Goal: Task Accomplishment & Management: Use online tool/utility

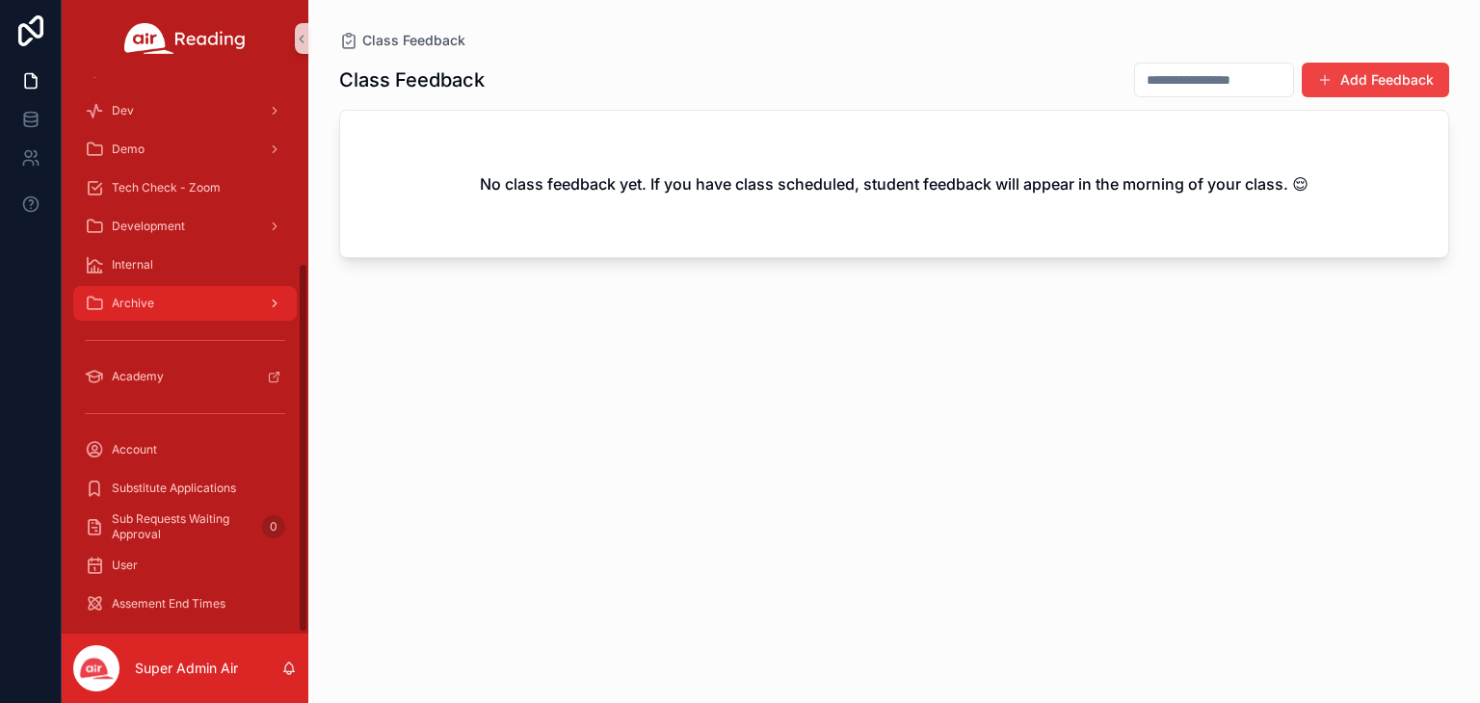
scroll to position [279, 0]
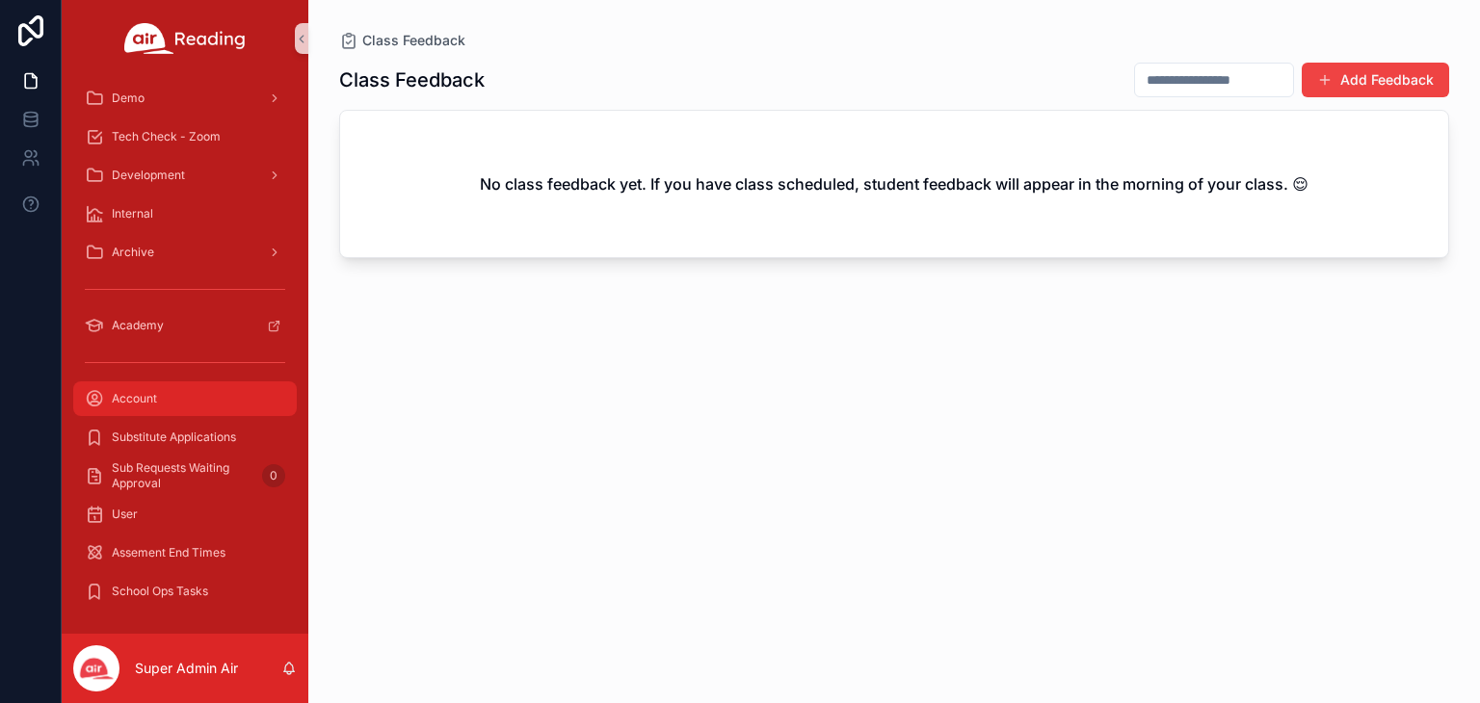
click at [138, 394] on span "Account" at bounding box center [134, 398] width 45 height 15
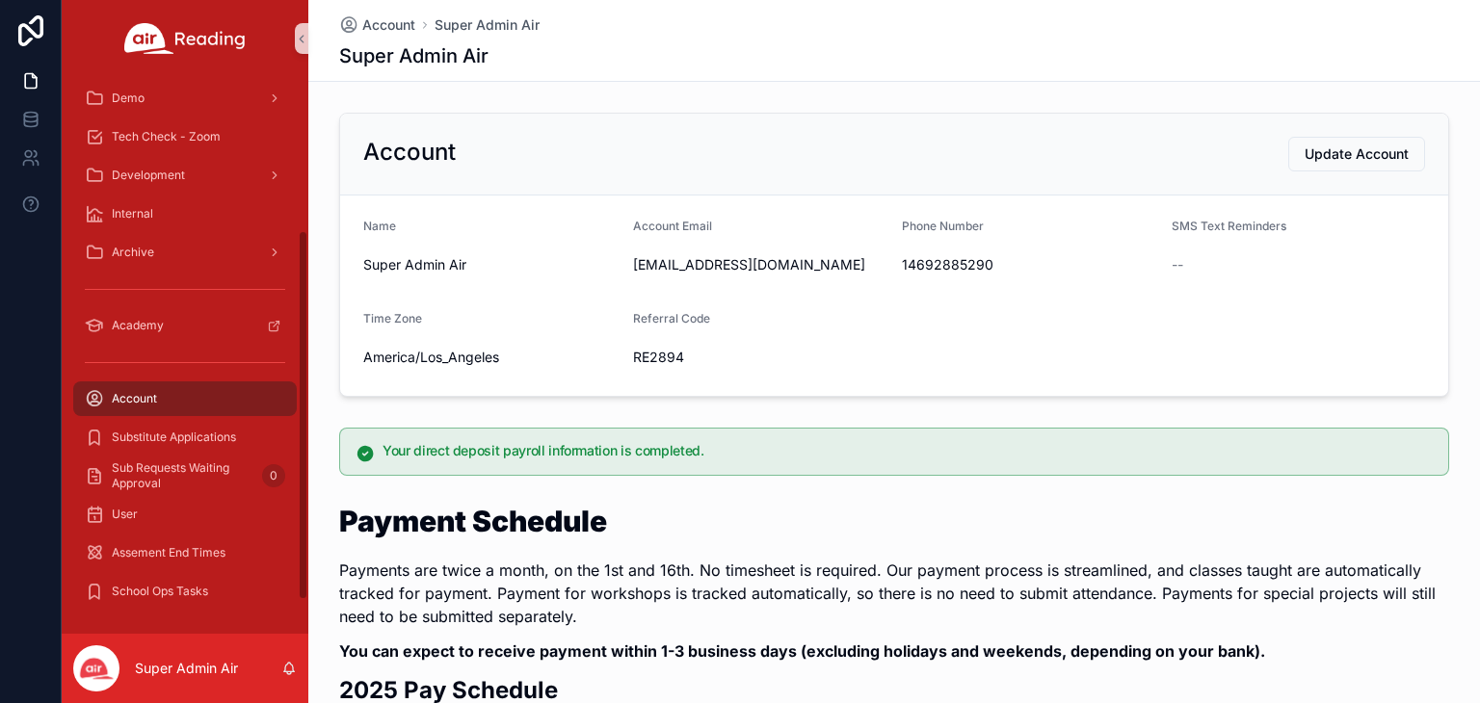
scroll to position [183, 0]
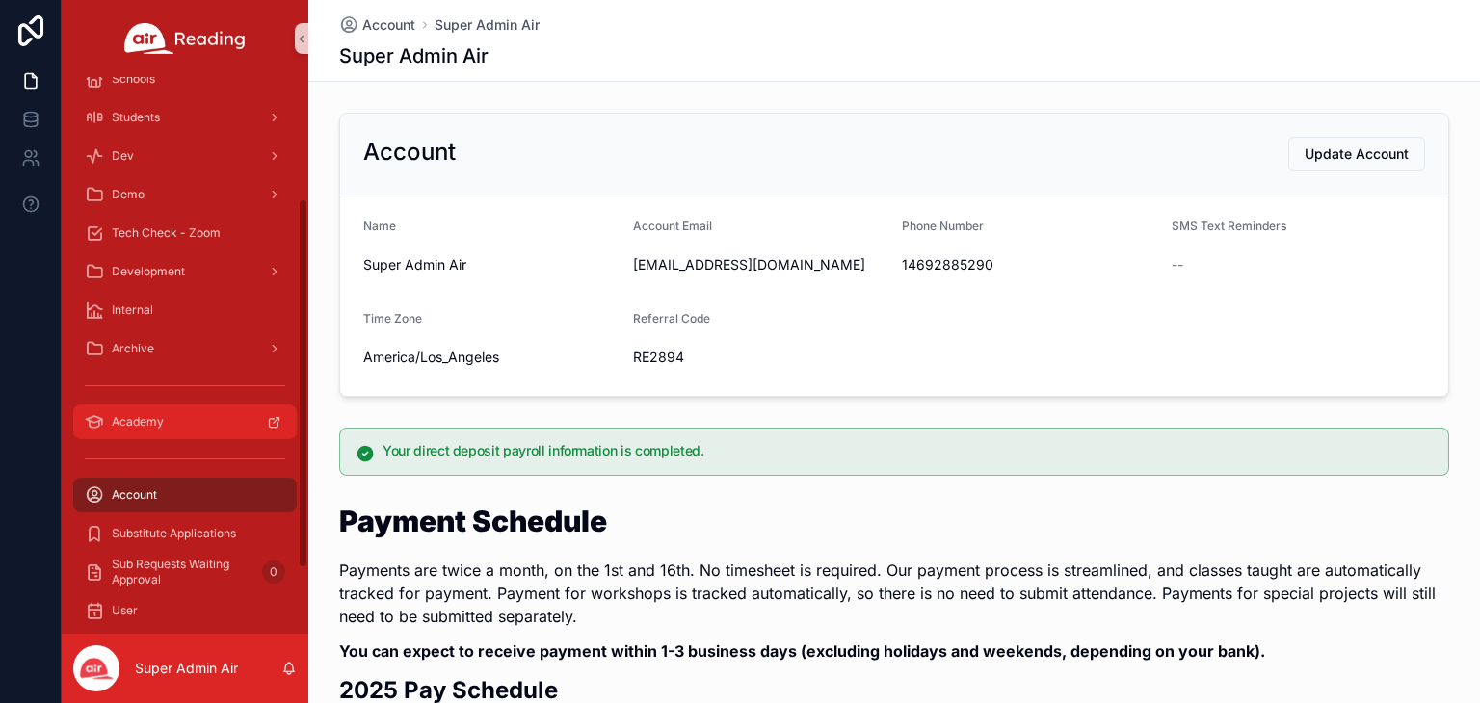
click at [125, 411] on div "Academy" at bounding box center [185, 422] width 200 height 31
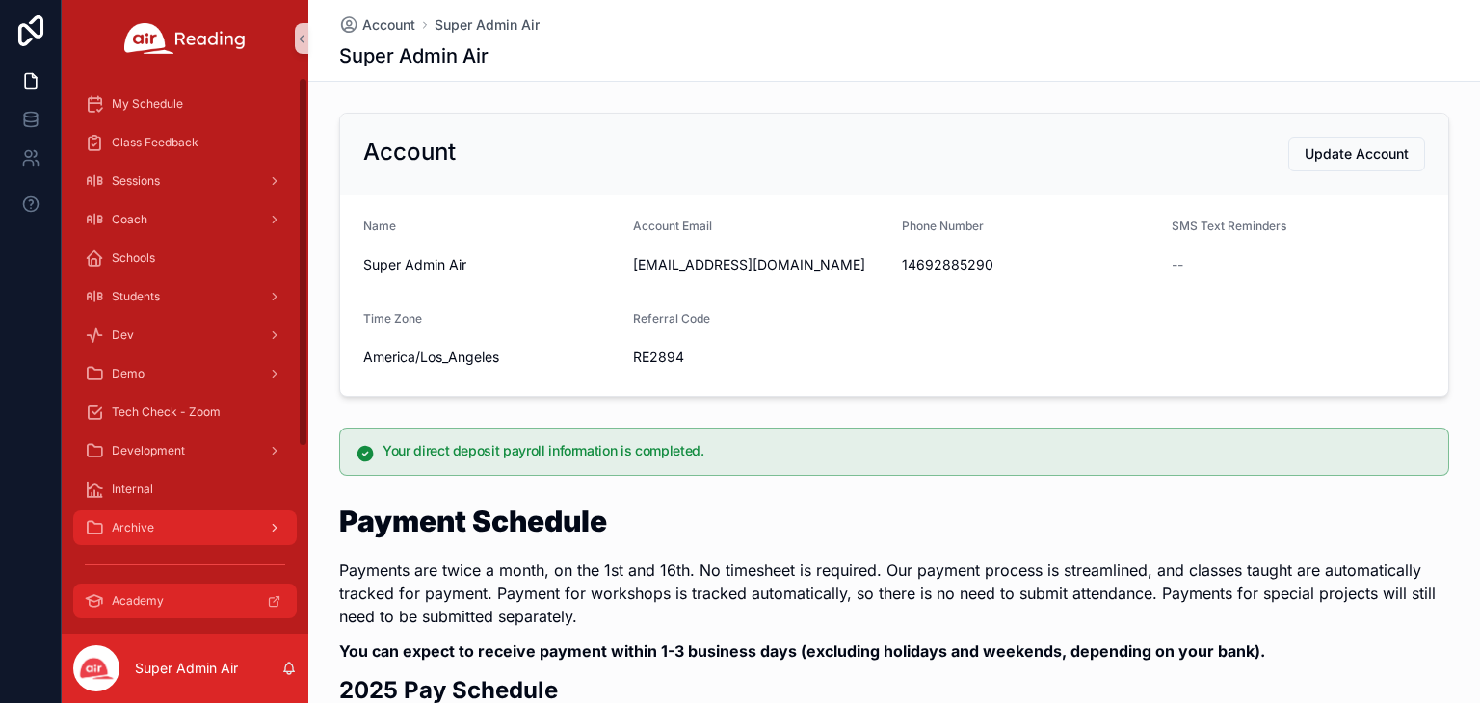
scroll to position [0, 0]
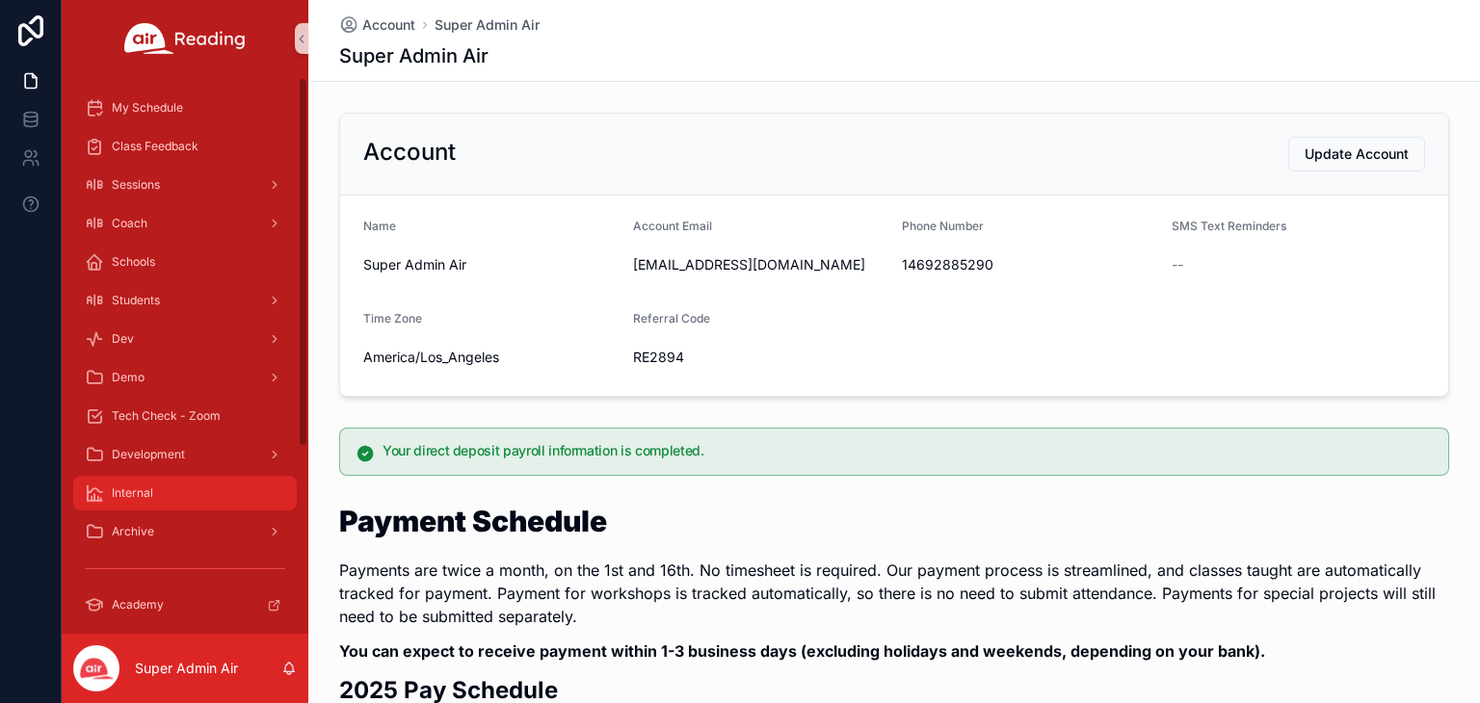
click at [142, 488] on span "Internal" at bounding box center [132, 493] width 41 height 15
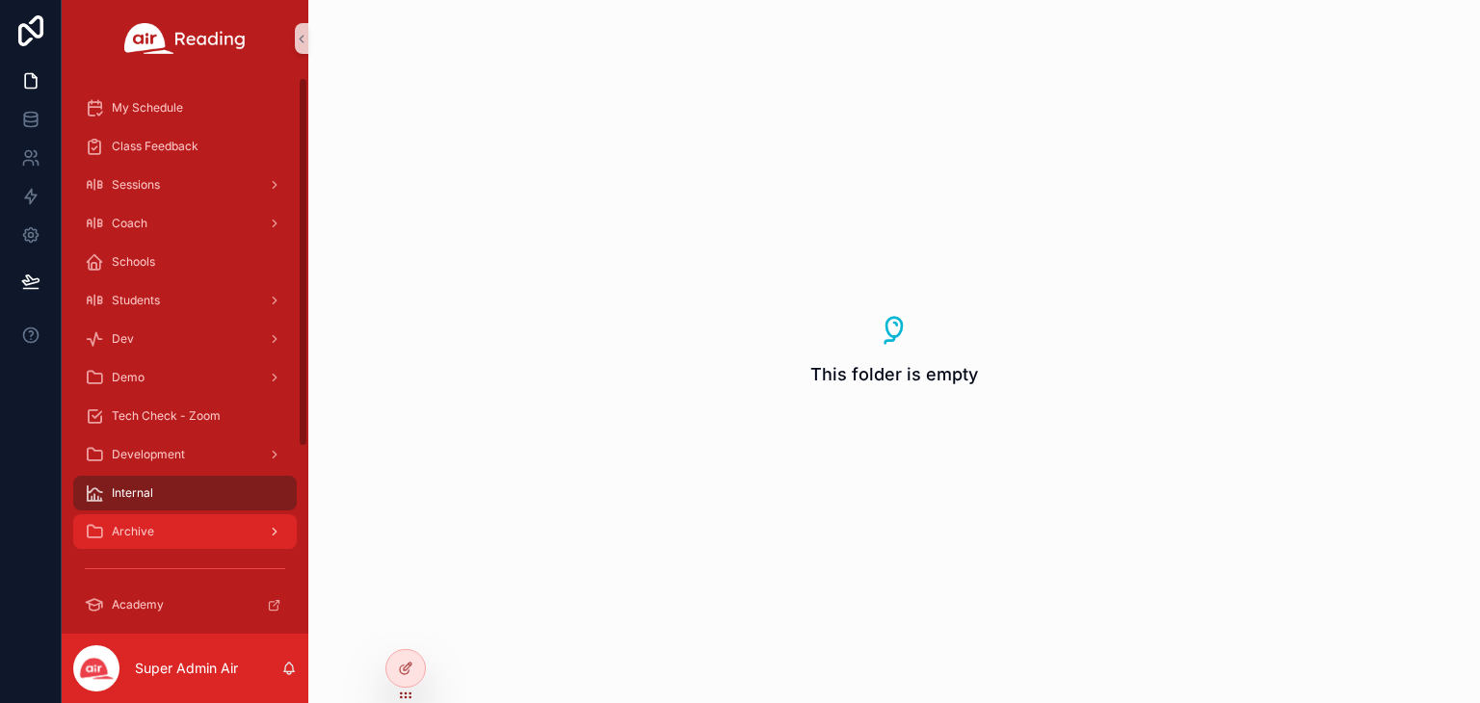
click at [170, 525] on div "Archive" at bounding box center [185, 532] width 200 height 31
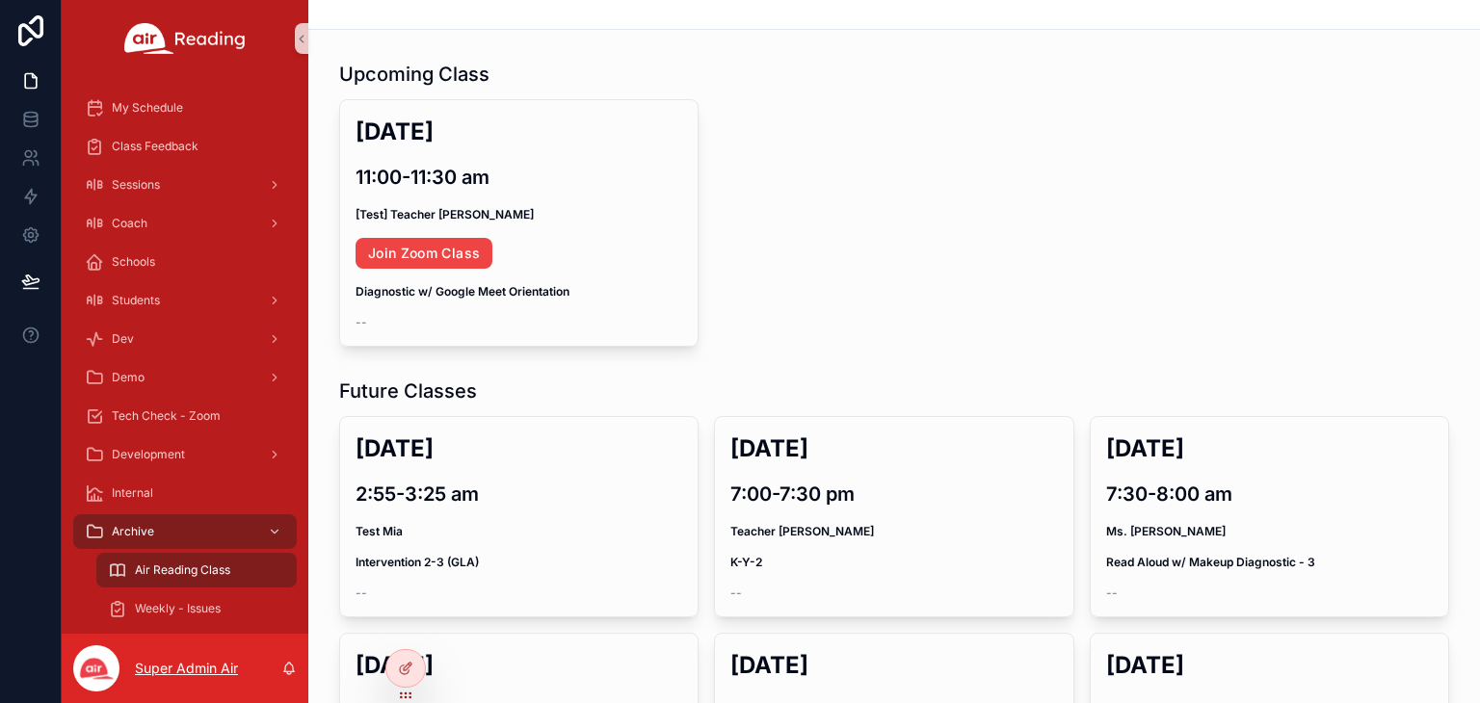
click at [154, 676] on p "Super Admin Air" at bounding box center [186, 668] width 103 height 19
click at [34, 117] on icon at bounding box center [30, 115] width 13 height 5
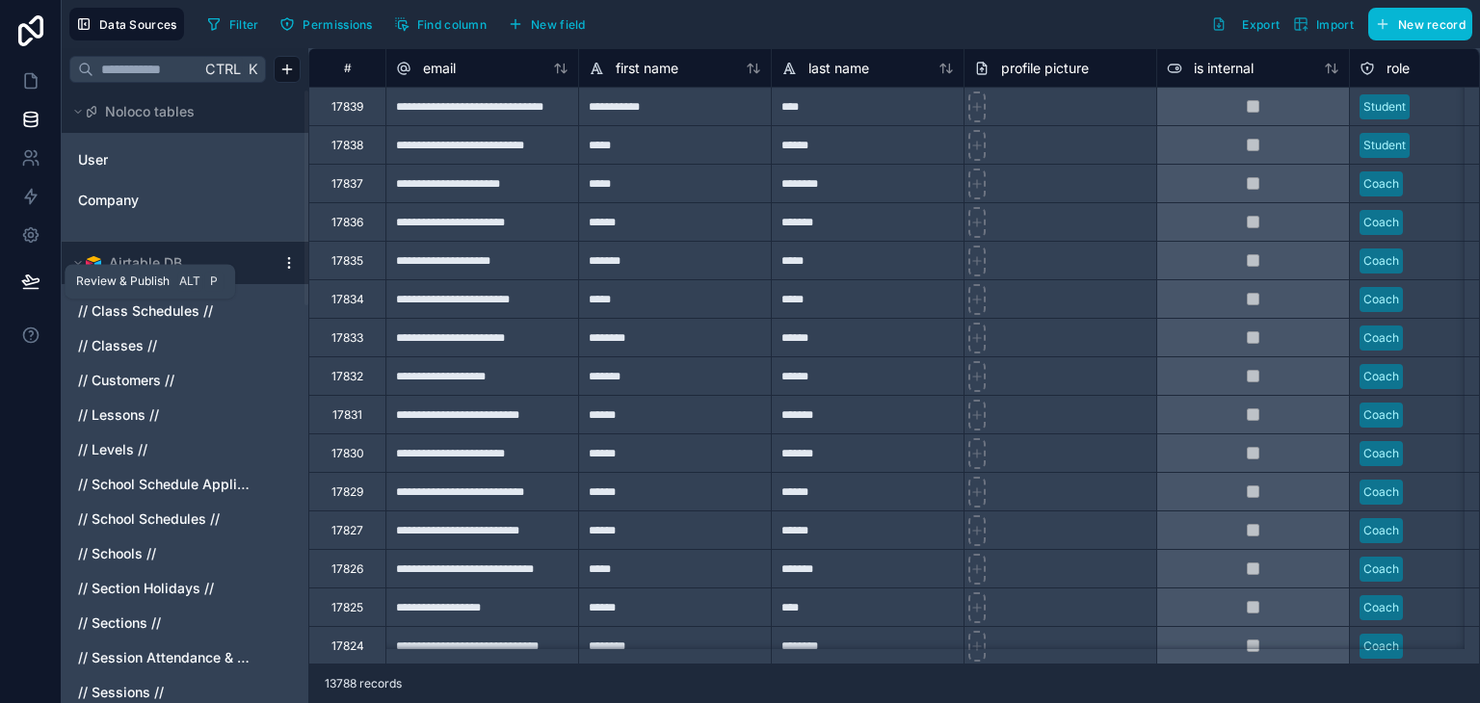
click at [142, 286] on span "Review & Publish" at bounding box center [122, 281] width 93 height 15
click at [14, 285] on button at bounding box center [31, 281] width 42 height 54
click at [32, 285] on icon at bounding box center [30, 281] width 19 height 19
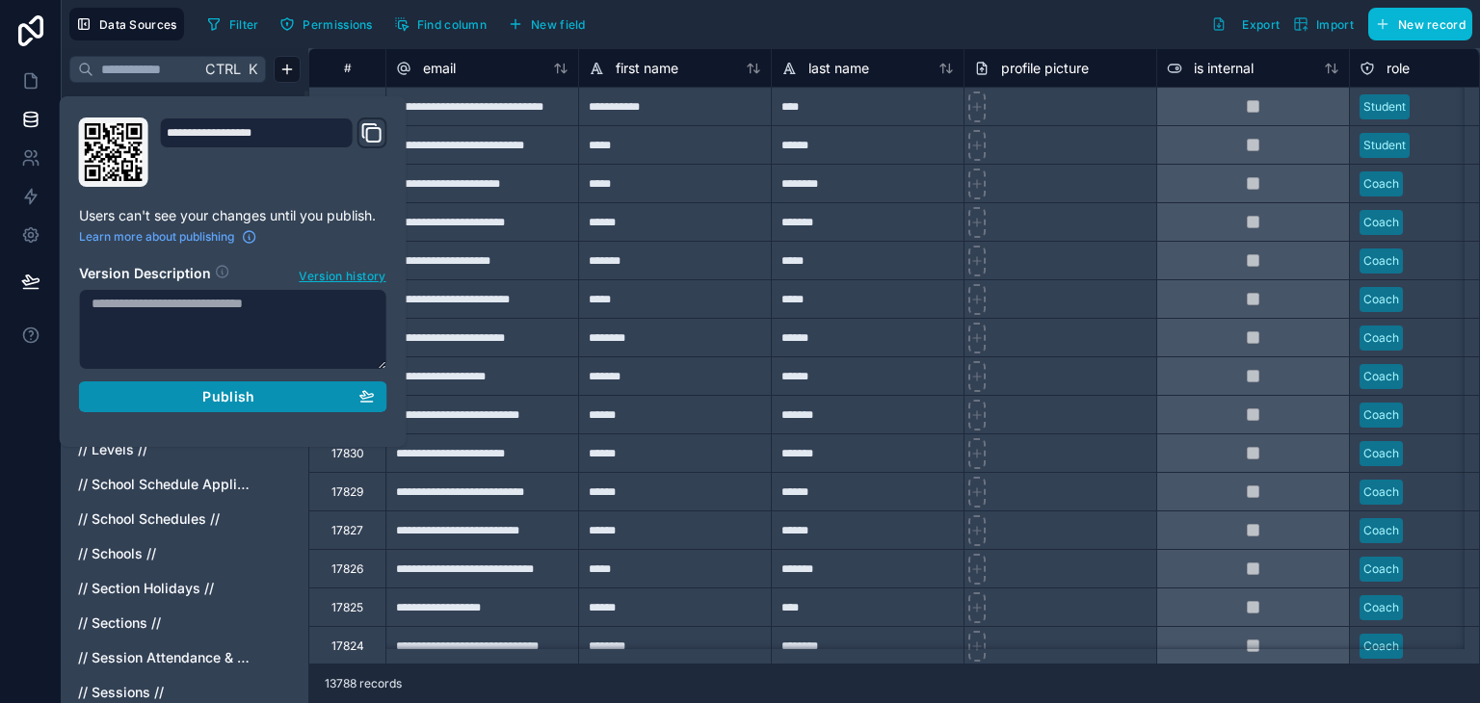
click at [233, 392] on span "Publish" at bounding box center [228, 396] width 52 height 17
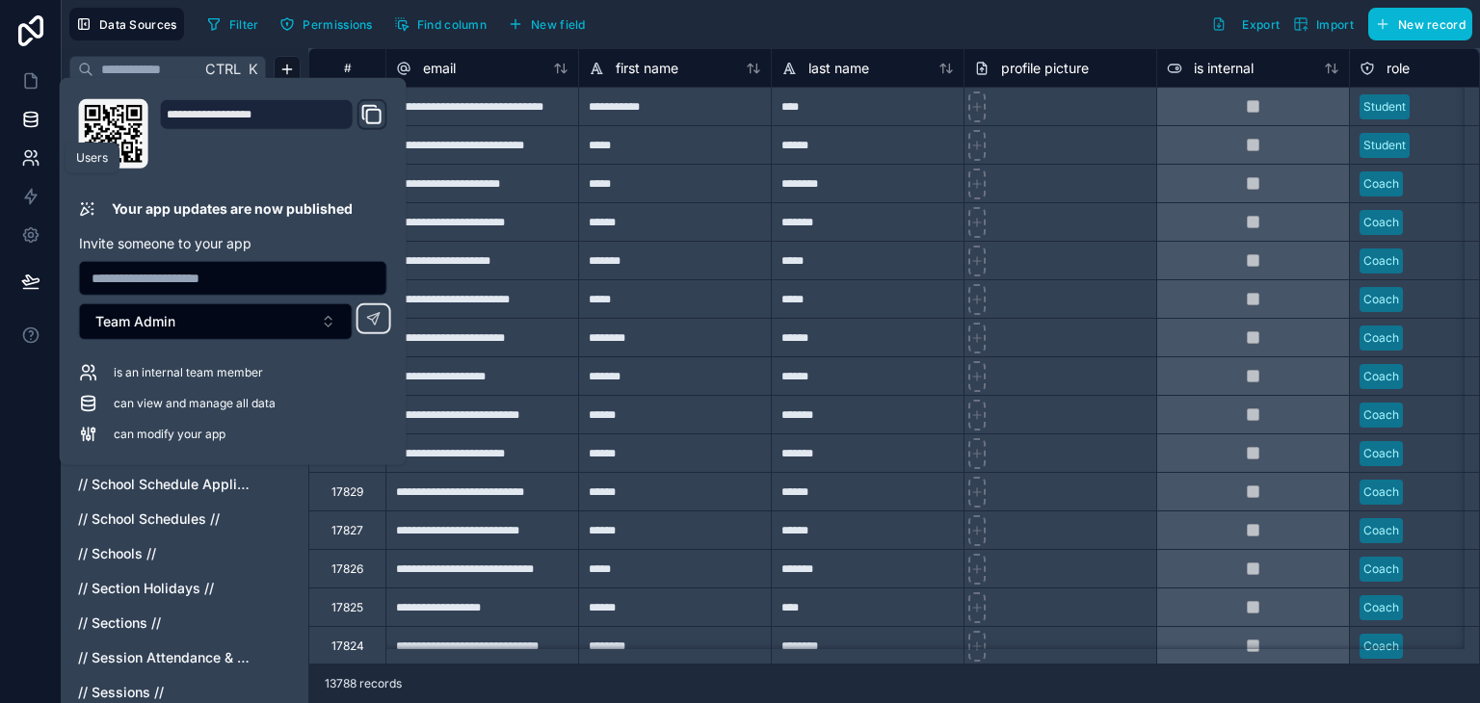
click at [13, 155] on link at bounding box center [30, 158] width 61 height 39
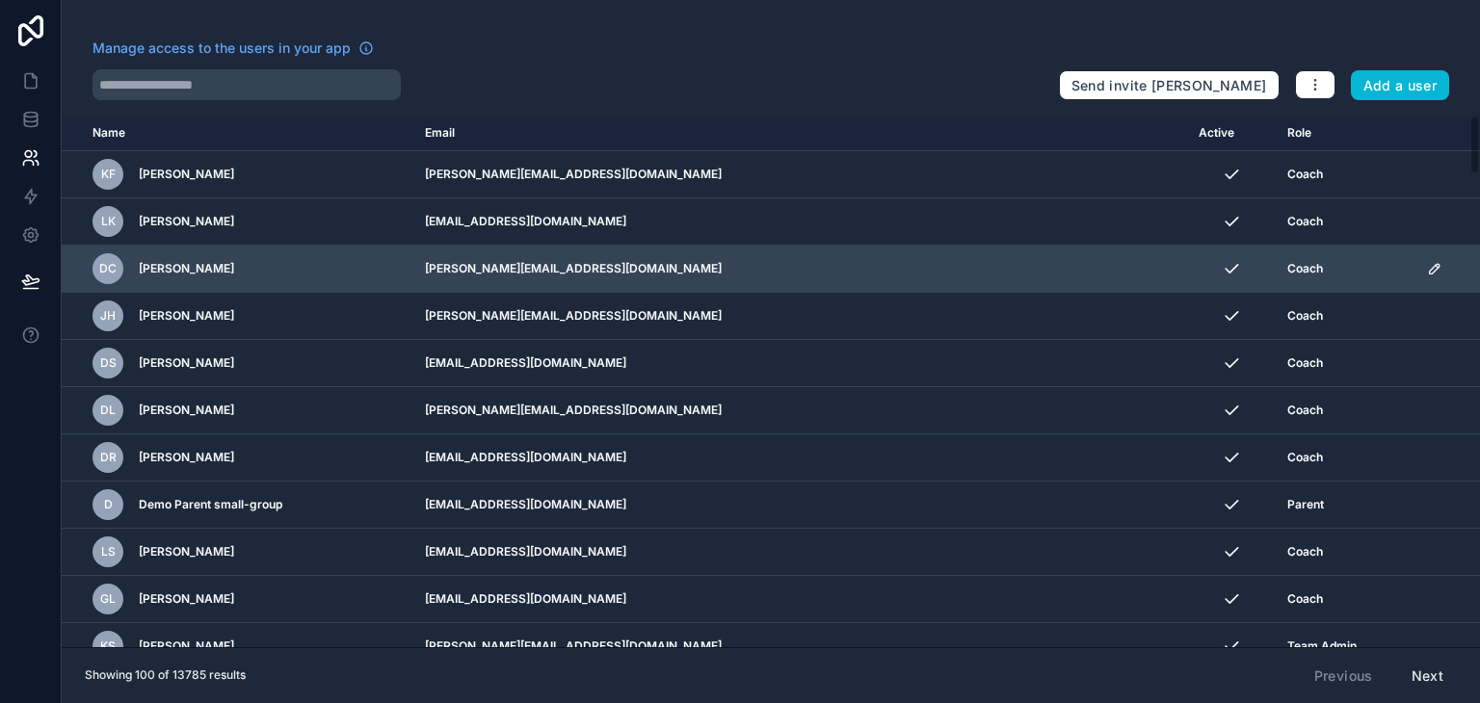
click at [205, 254] on div "DC [PERSON_NAME]" at bounding box center [247, 268] width 309 height 31
click at [687, 266] on td "[PERSON_NAME][EMAIL_ADDRESS][DOMAIN_NAME]" at bounding box center [800, 269] width 774 height 47
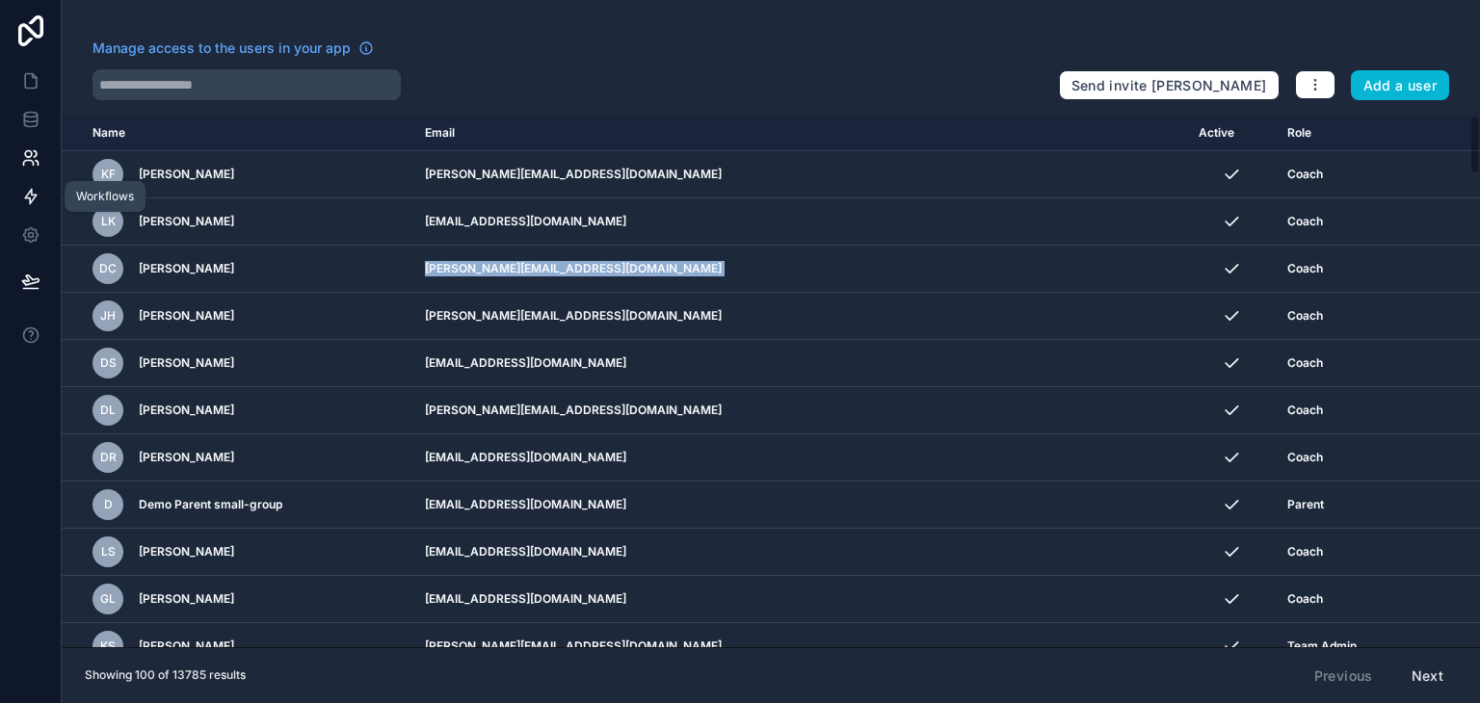
click at [26, 198] on icon at bounding box center [31, 197] width 12 height 14
